Goal: Task Accomplishment & Management: Manage account settings

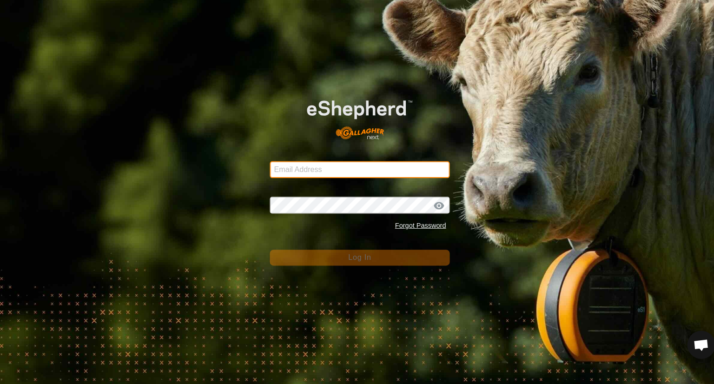
click at [285, 165] on input "Email Address" at bounding box center [357, 168] width 178 height 17
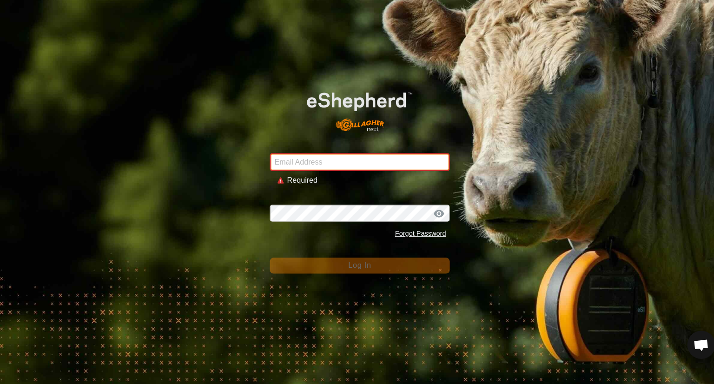
type input "50mileranch@gmail.com"
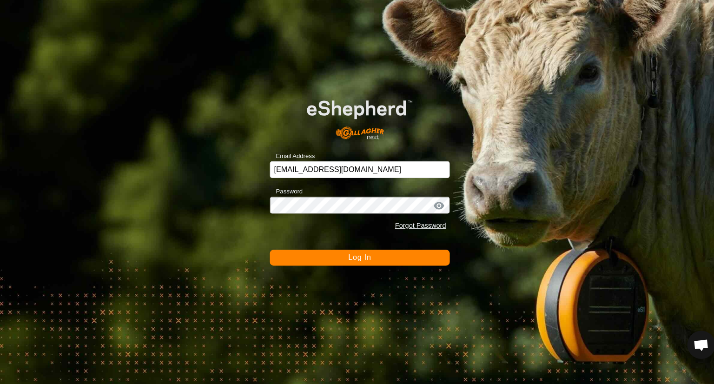
click at [369, 259] on button "Log In" at bounding box center [357, 256] width 178 height 16
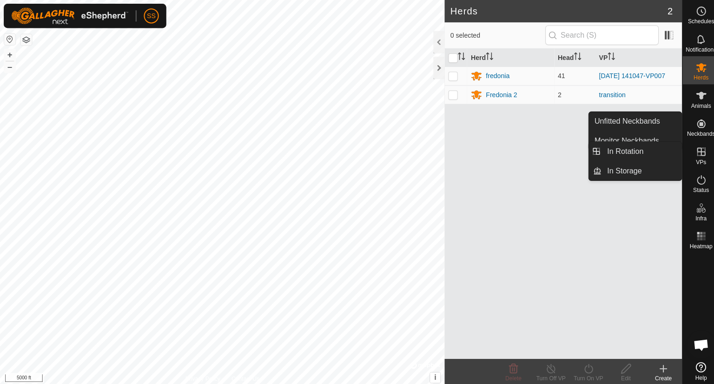
click at [697, 150] on icon at bounding box center [695, 150] width 8 height 8
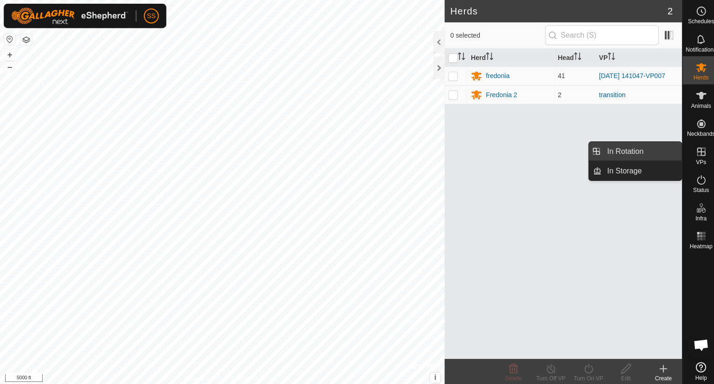
click at [636, 145] on link "In Rotation" at bounding box center [636, 150] width 79 height 19
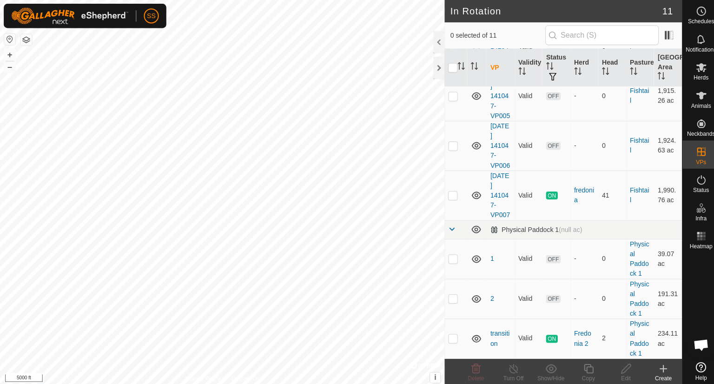
scroll to position [337, 0]
click at [452, 335] on p-checkbox at bounding box center [449, 335] width 9 height 7
click at [455, 336] on td at bounding box center [452, 335] width 22 height 39
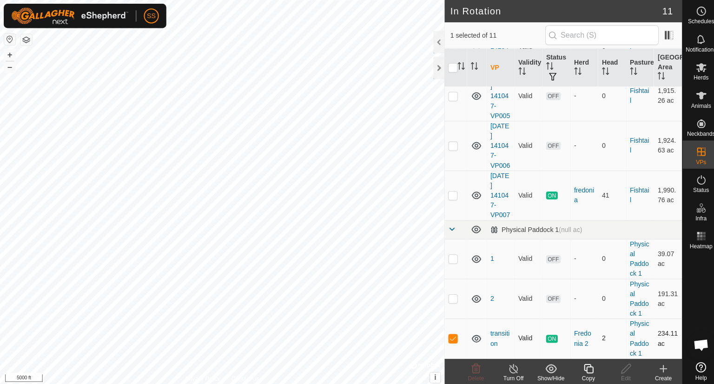
checkbox input "false"
click at [656, 371] on div "Create" at bounding box center [657, 375] width 37 height 8
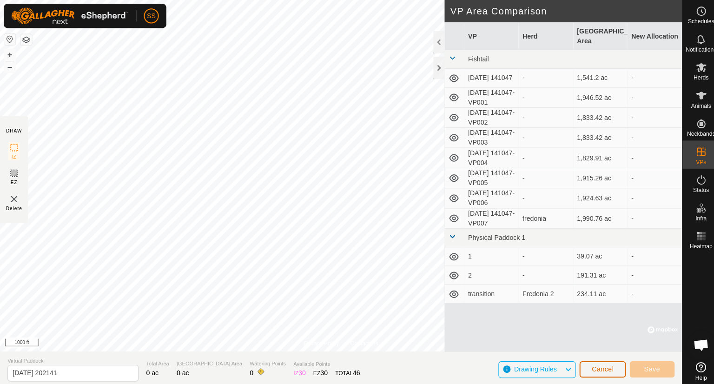
click at [610, 364] on button "Cancel" at bounding box center [598, 366] width 46 height 16
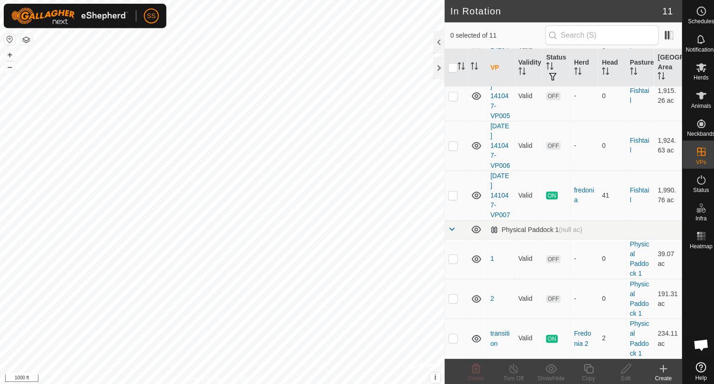
scroll to position [337, 0]
click at [450, 336] on p-checkbox at bounding box center [449, 335] width 9 height 7
checkbox input "true"
click at [583, 363] on icon at bounding box center [583, 365] width 9 height 9
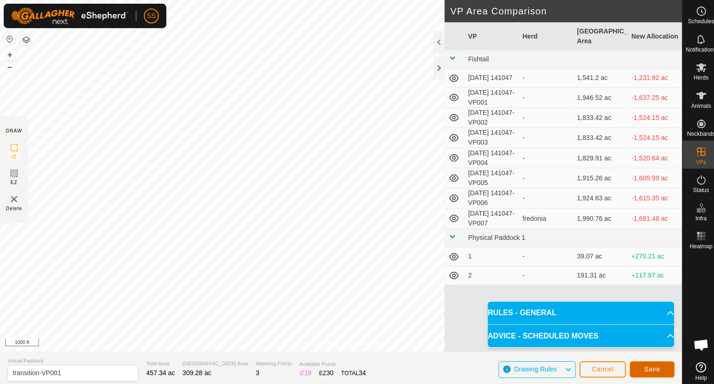
click at [647, 369] on span "Save" at bounding box center [647, 365] width 16 height 7
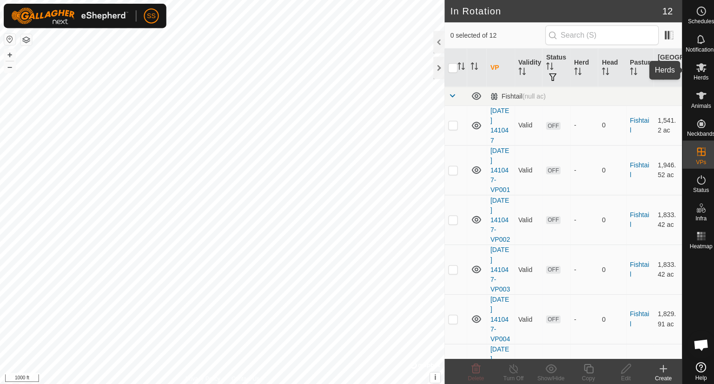
click at [701, 74] on span "Herds" at bounding box center [695, 77] width 15 height 6
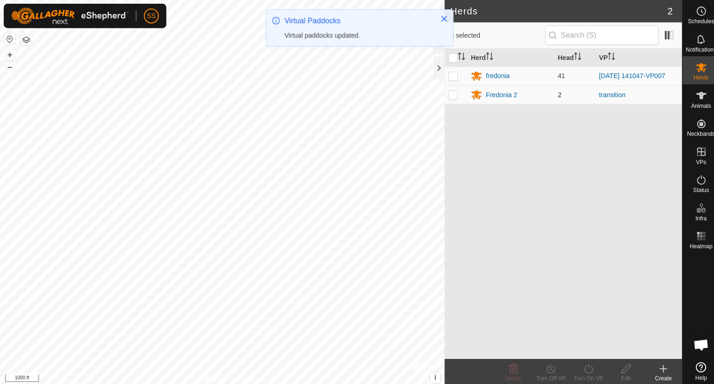
click at [448, 97] on p-checkbox at bounding box center [449, 93] width 9 height 7
checkbox input "true"
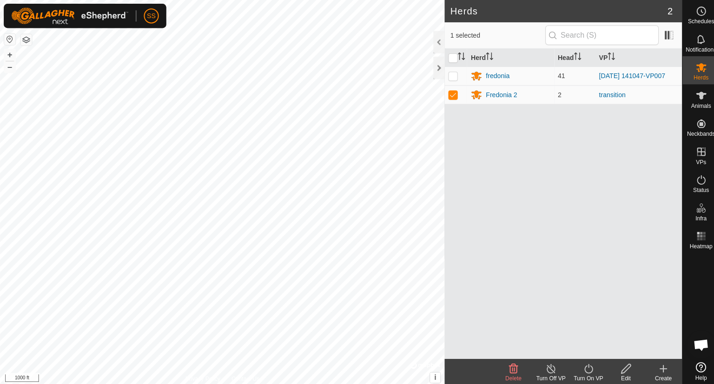
click at [584, 365] on icon at bounding box center [584, 365] width 12 height 11
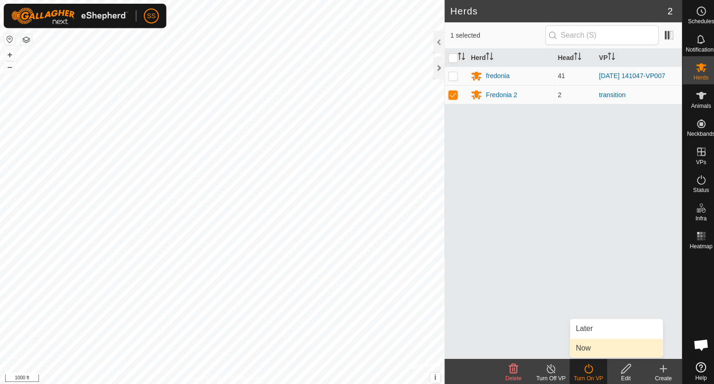
click at [580, 344] on link "Now" at bounding box center [611, 345] width 92 height 19
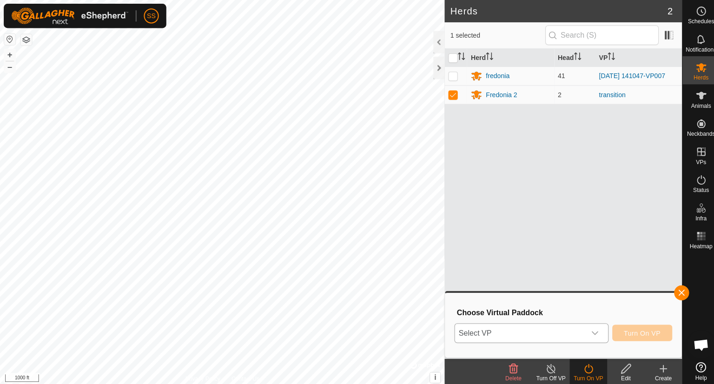
click at [588, 330] on icon "dropdown trigger" at bounding box center [589, 330] width 7 height 7
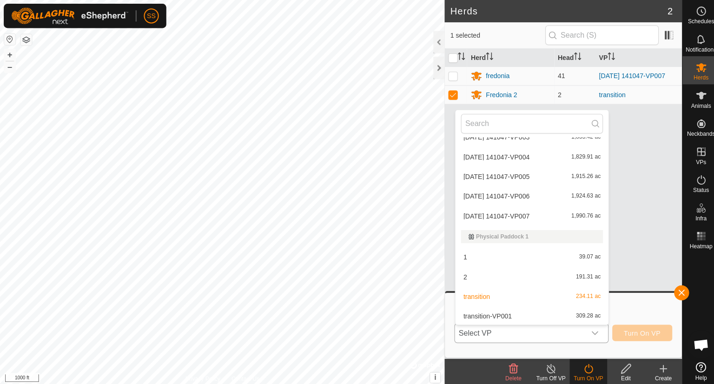
scroll to position [90, 0]
click at [516, 313] on li "transition-VP001 309.28 ac" at bounding box center [528, 312] width 152 height 19
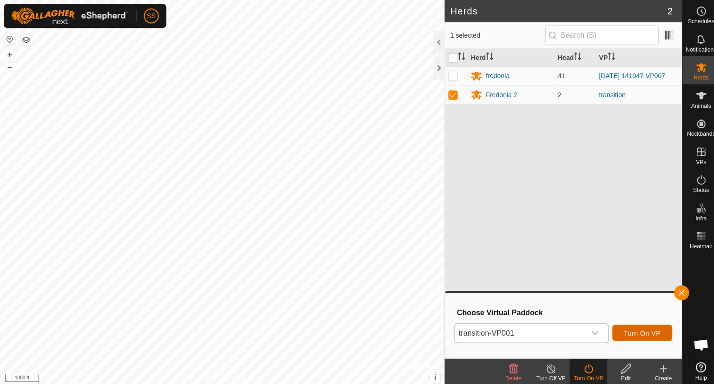
click at [636, 329] on span "Turn On VP" at bounding box center [637, 330] width 36 height 7
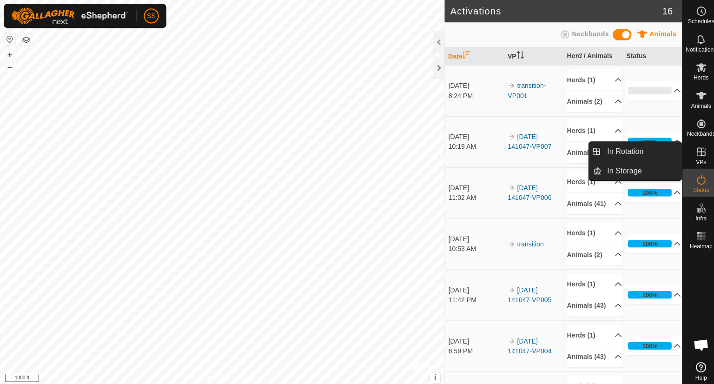
click at [691, 151] on icon at bounding box center [695, 150] width 8 height 8
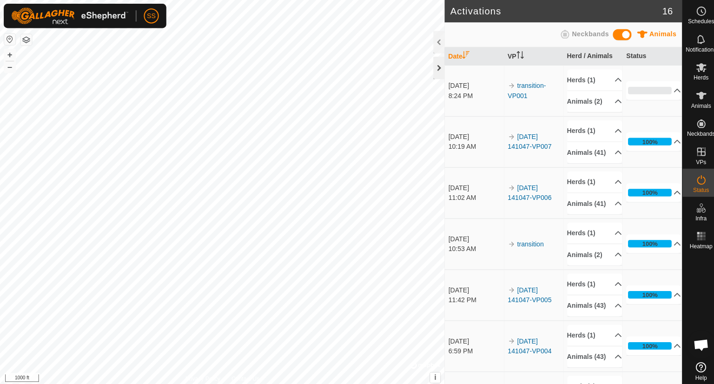
click at [432, 67] on div at bounding box center [435, 67] width 11 height 22
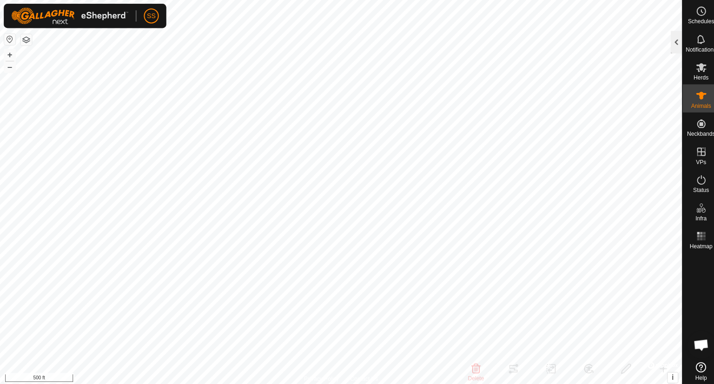
click at [674, 39] on div at bounding box center [670, 42] width 11 height 22
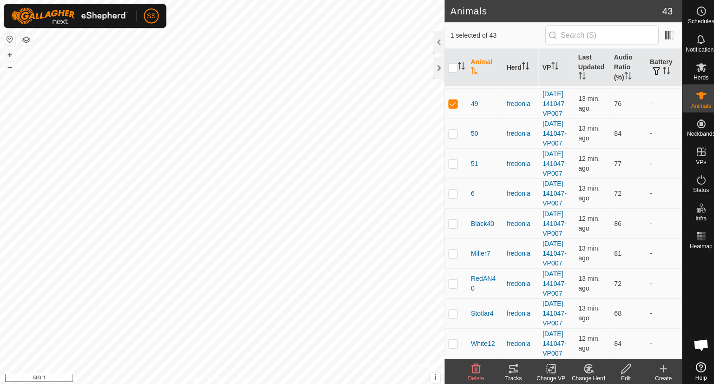
scroll to position [1424, 0]
click at [430, 64] on div at bounding box center [435, 67] width 11 height 22
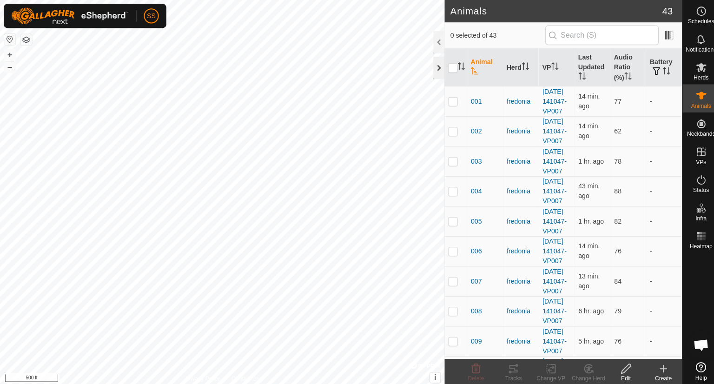
click at [438, 65] on div at bounding box center [435, 67] width 11 height 22
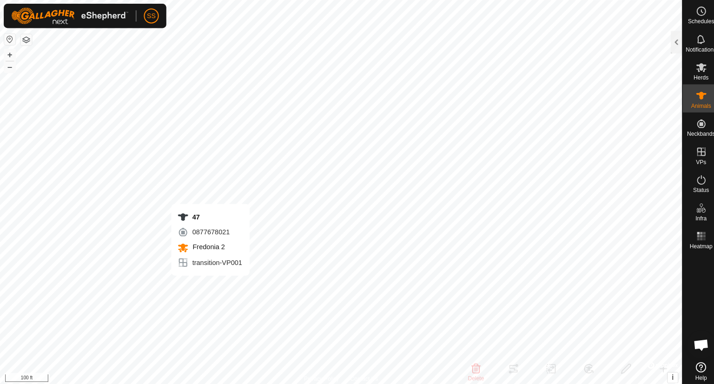
checkbox input "false"
checkbox input "true"
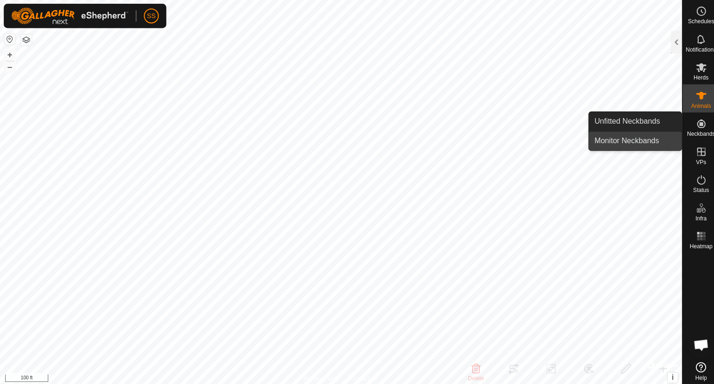
click at [641, 144] on link "Monitor Neckbands" at bounding box center [630, 140] width 92 height 19
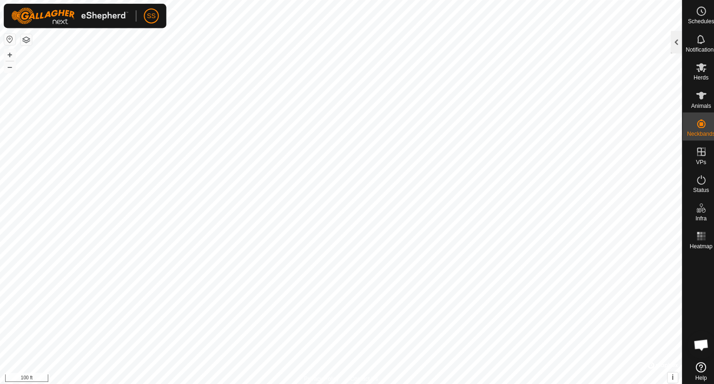
click at [669, 44] on div at bounding box center [670, 42] width 11 height 22
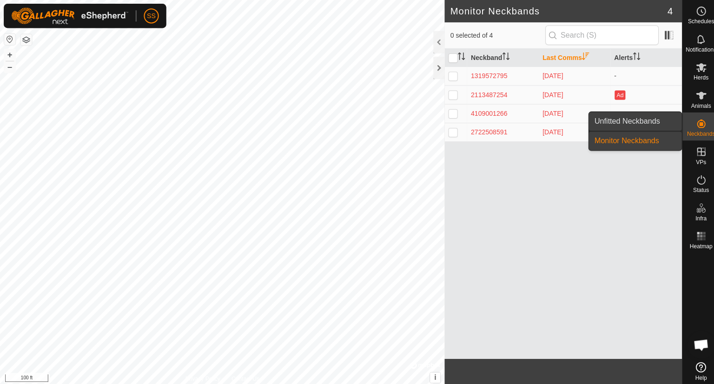
click at [651, 120] on link "Unfitted Neckbands" at bounding box center [630, 120] width 92 height 19
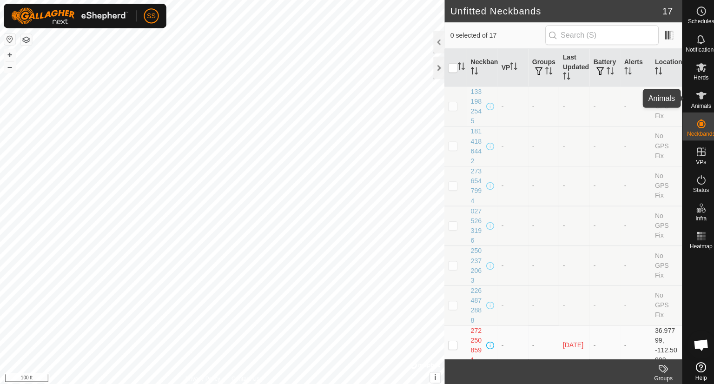
click at [694, 93] on icon at bounding box center [695, 94] width 10 height 7
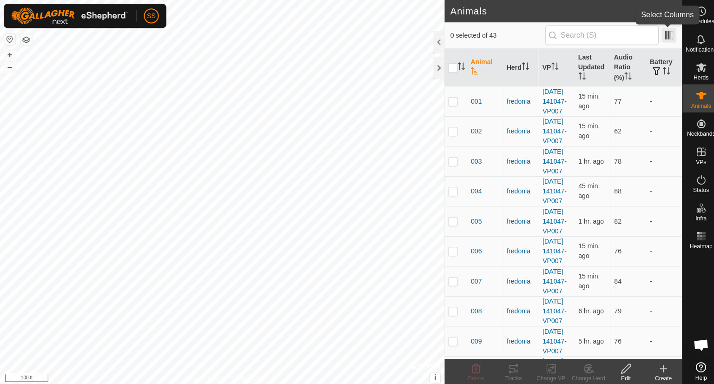
click at [663, 36] on span at bounding box center [663, 34] width 15 height 15
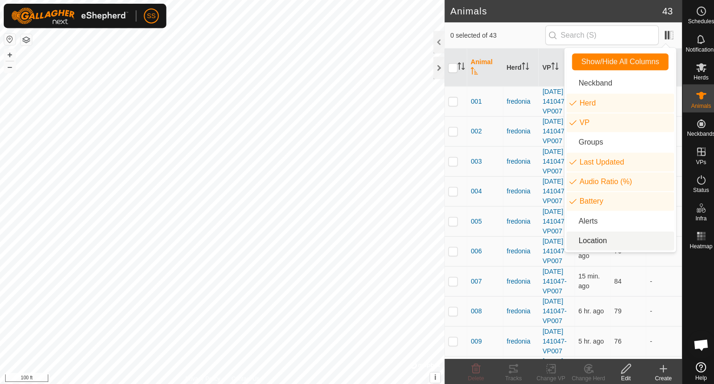
click at [594, 238] on li "Location" at bounding box center [615, 239] width 107 height 19
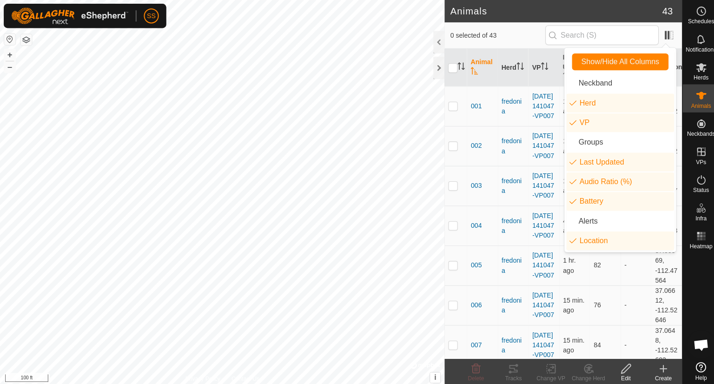
click at [466, 117] on td "001" at bounding box center [478, 104] width 31 height 39
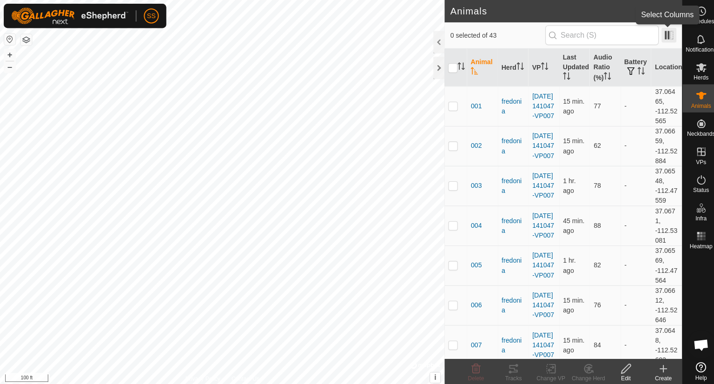
click at [664, 34] on span at bounding box center [663, 34] width 15 height 15
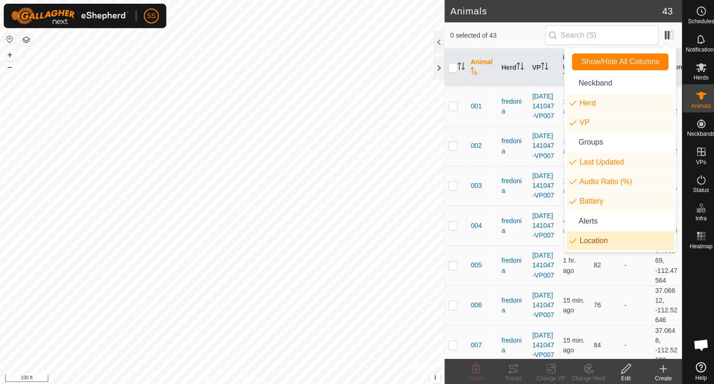
click at [584, 239] on li "Location" at bounding box center [615, 239] width 107 height 19
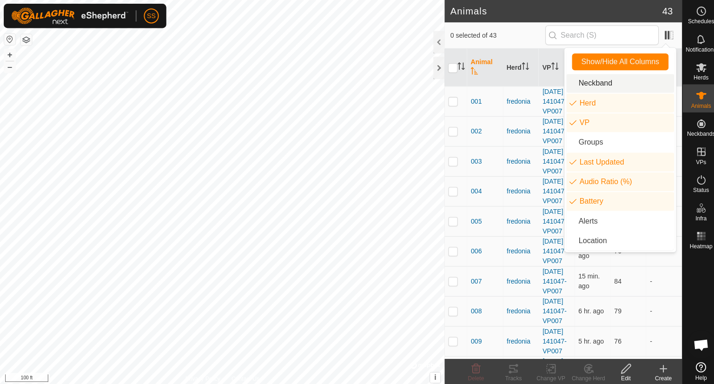
click at [591, 81] on li "Neckband" at bounding box center [615, 82] width 107 height 19
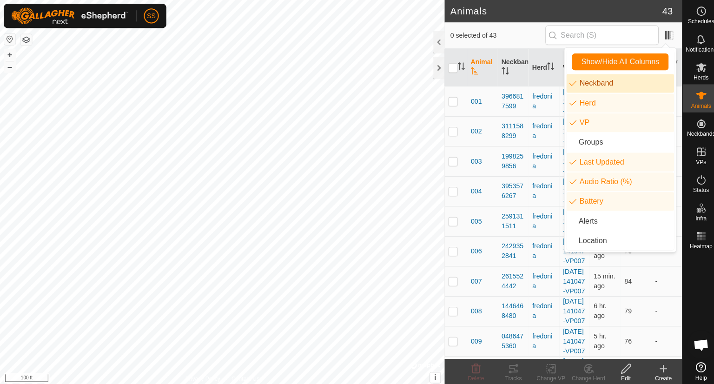
click at [591, 81] on li "Neckband" at bounding box center [615, 82] width 107 height 19
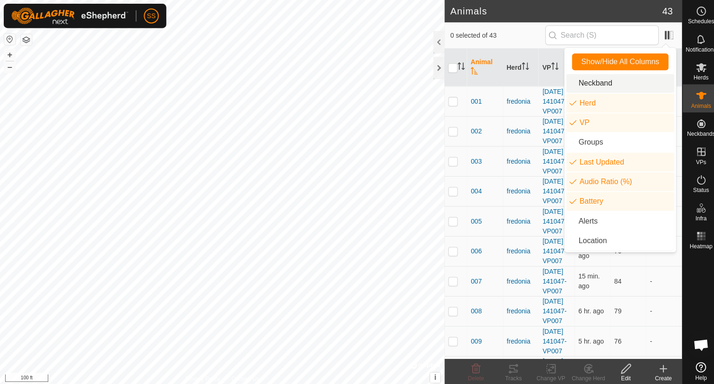
click at [591, 81] on li "Neckband" at bounding box center [615, 82] width 107 height 19
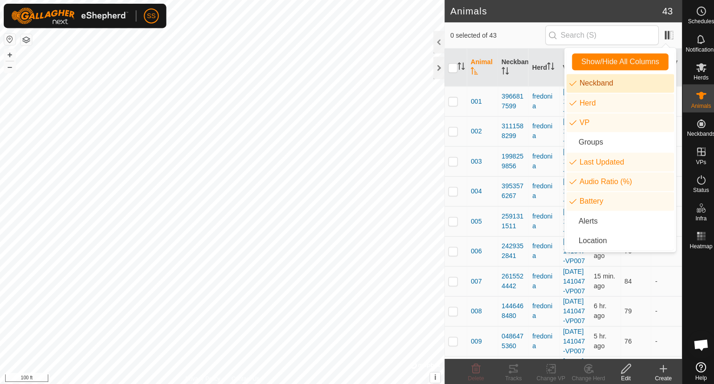
click at [591, 81] on li "Neckband" at bounding box center [615, 82] width 107 height 19
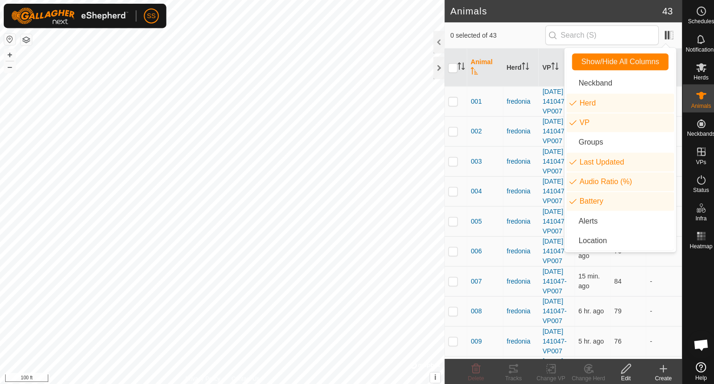
click at [509, 32] on span "0 selected of 43" at bounding box center [493, 35] width 94 height 10
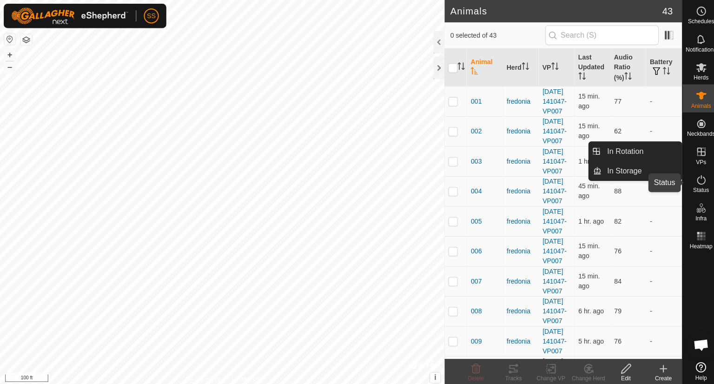
click at [701, 179] on es-activation-svg-icon at bounding box center [695, 178] width 17 height 15
